Goal: Task Accomplishment & Management: Complete application form

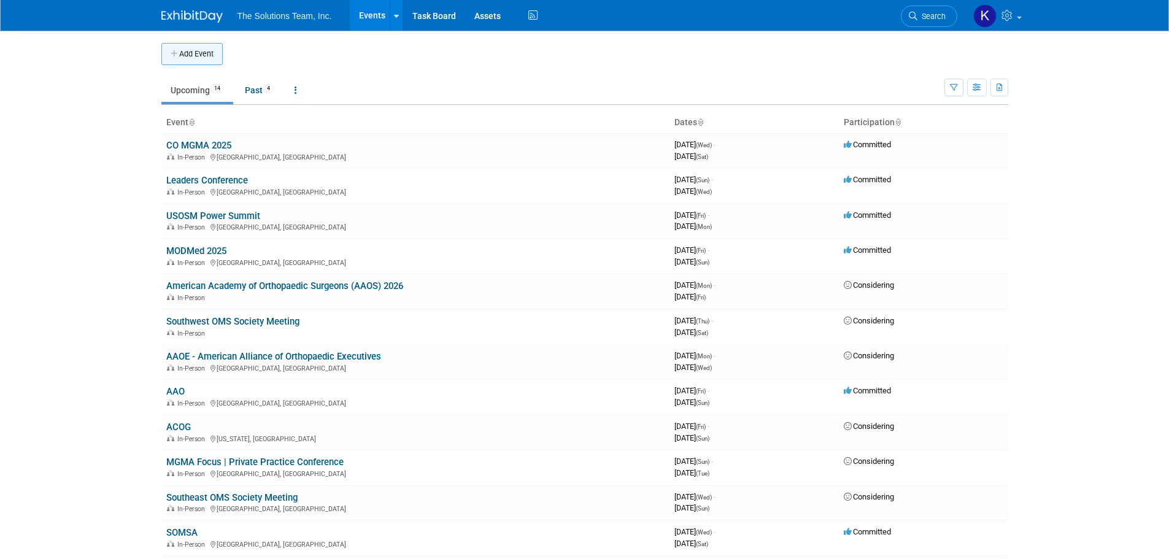
click at [196, 55] on button "Add Event" at bounding box center [191, 54] width 61 height 22
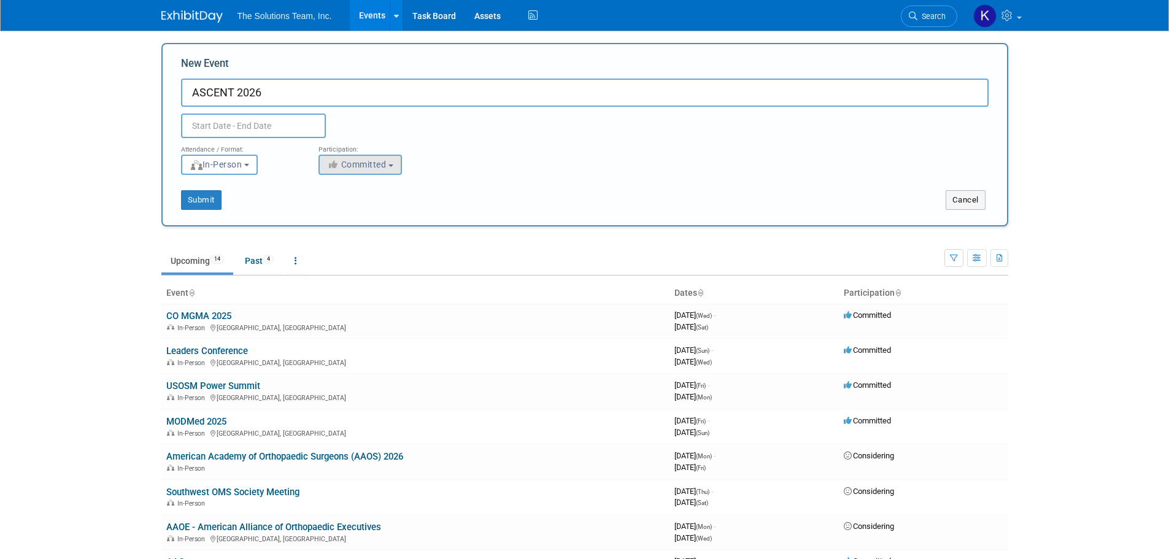
type input "ASCENT 2026"
click at [363, 158] on button "Committed" at bounding box center [359, 165] width 83 height 20
click at [372, 201] on link "Considering" at bounding box center [368, 211] width 99 height 21
click at [373, 208] on label "Considering" at bounding box center [365, 211] width 81 height 16
click at [330, 208] on input "Considering" at bounding box center [326, 211] width 8 height 8
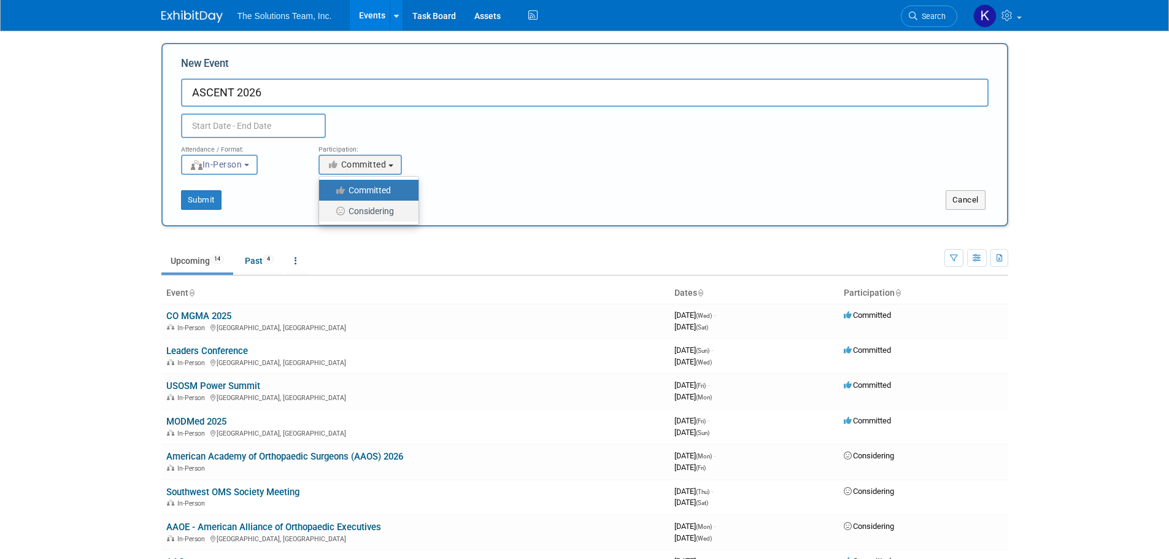
select select "2"
click at [261, 123] on input "text" at bounding box center [253, 126] width 145 height 25
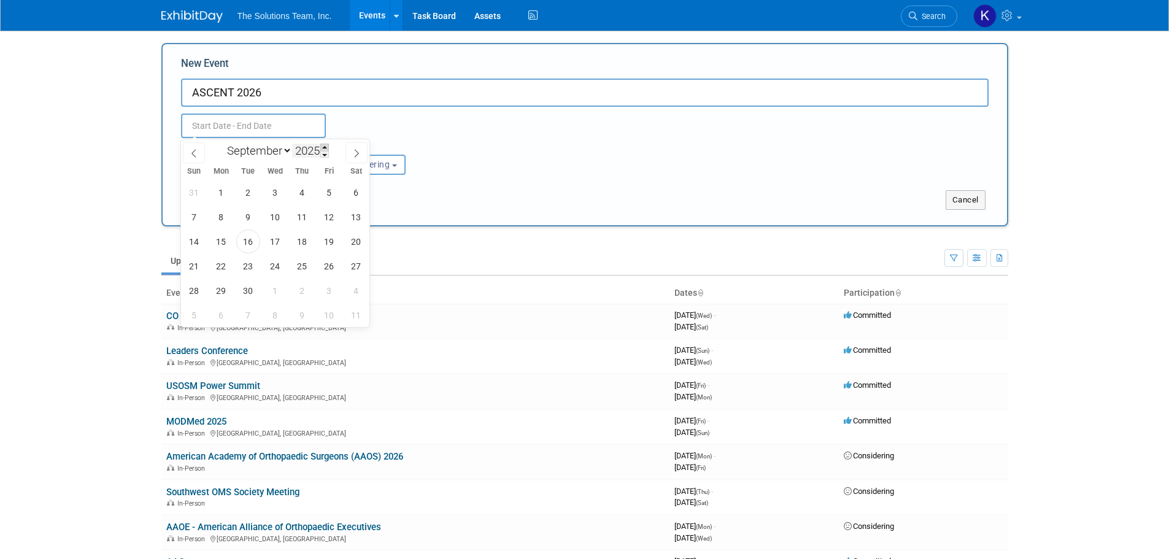
click at [325, 145] on span at bounding box center [324, 147] width 9 height 7
type input "2026"
click at [199, 244] on span "13" at bounding box center [194, 241] width 24 height 24
click at [351, 241] on span "19" at bounding box center [356, 241] width 24 height 24
type input "[DATE] to [DATE]"
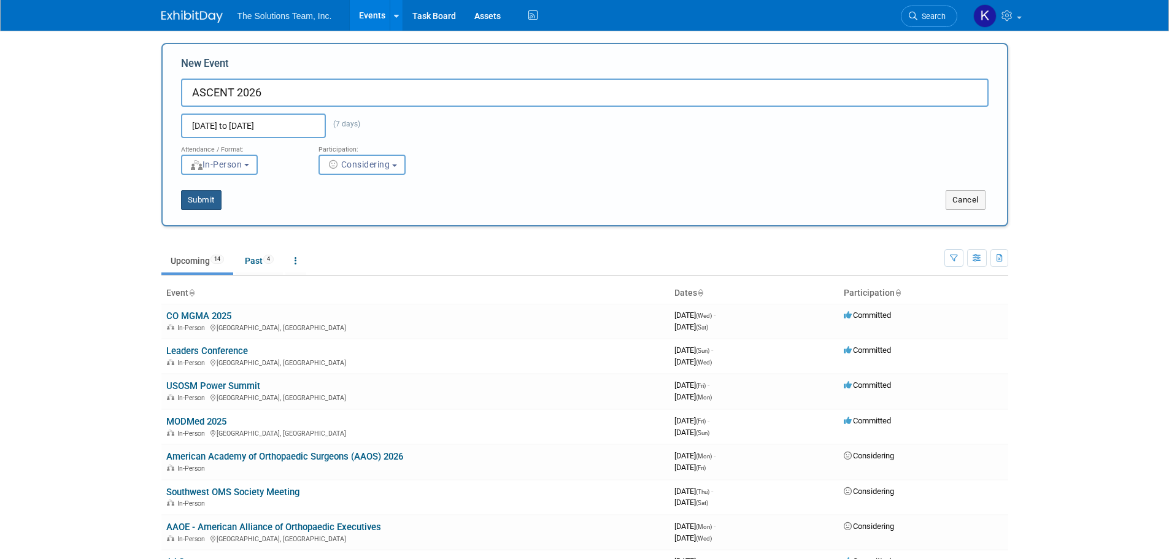
click at [207, 198] on button "Submit" at bounding box center [201, 200] width 40 height 20
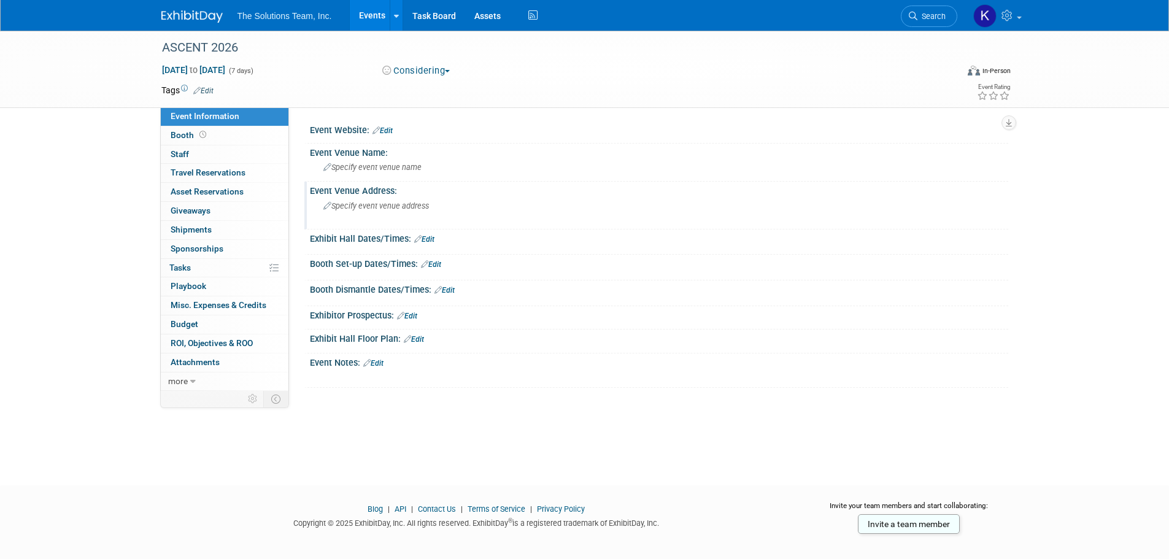
click at [366, 207] on span "Specify event venue address" at bounding box center [376, 205] width 106 height 9
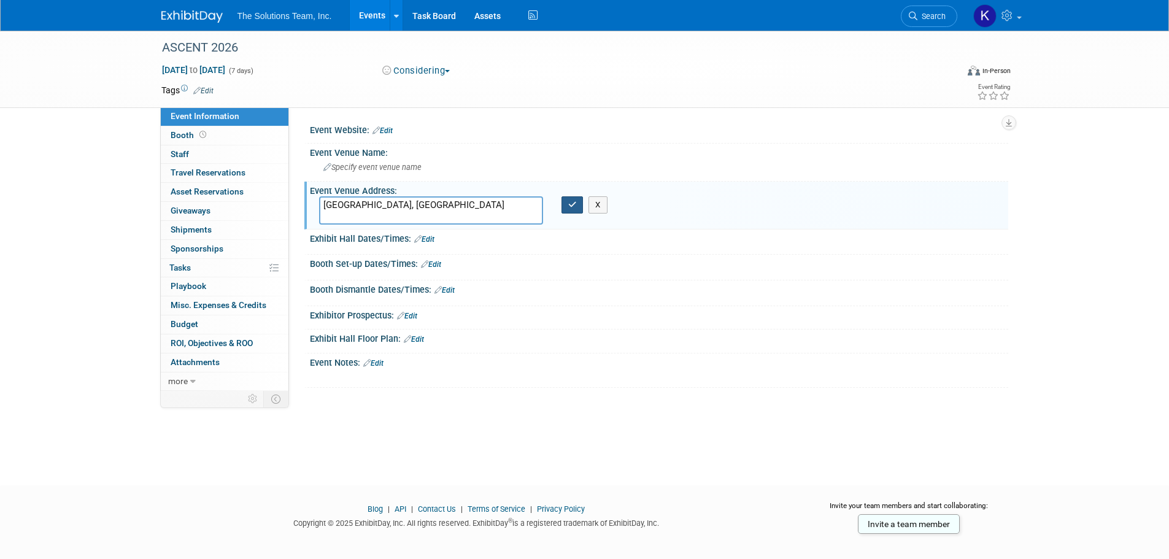
type textarea "[GEOGRAPHIC_DATA], [GEOGRAPHIC_DATA]"
click at [568, 204] on icon "button" at bounding box center [572, 205] width 9 height 8
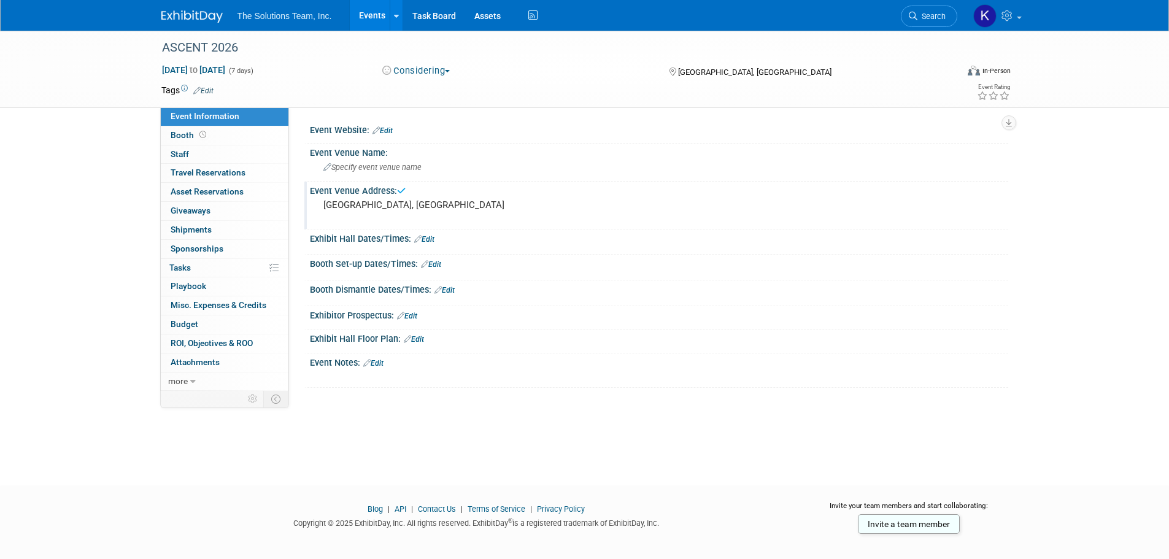
click at [378, 361] on link "Edit" at bounding box center [373, 363] width 20 height 9
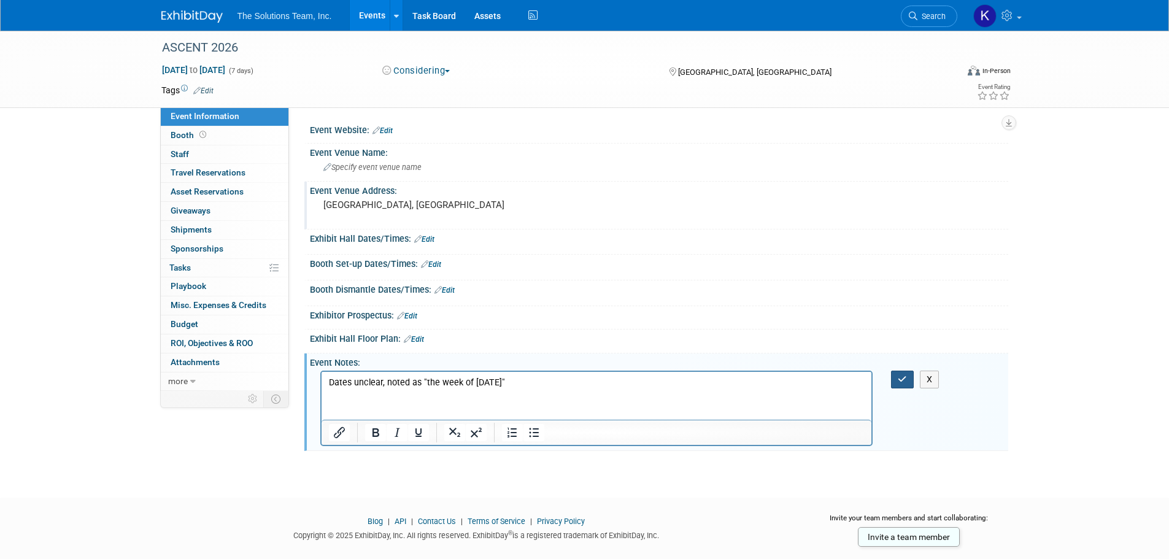
click at [903, 377] on icon "button" at bounding box center [902, 379] width 9 height 9
